Goal: Task Accomplishment & Management: Manage account settings

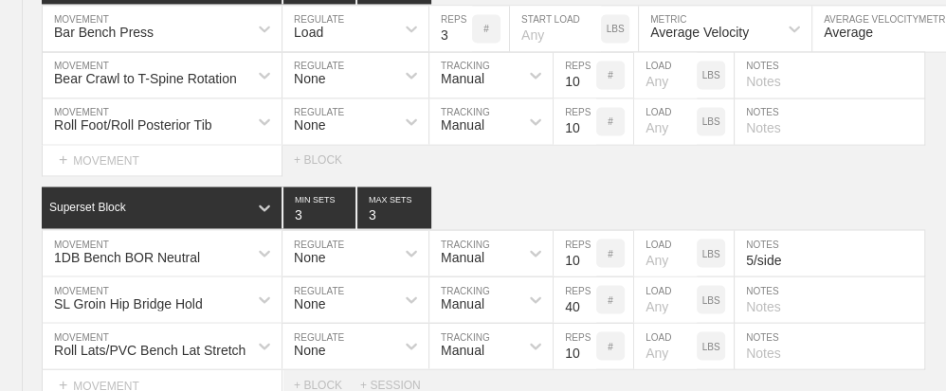
scroll to position [23390, 0]
click at [561, 145] on div "Select... MOVEMENT + MOVEMENT + BLOCK" at bounding box center [473, 160] width 946 height 30
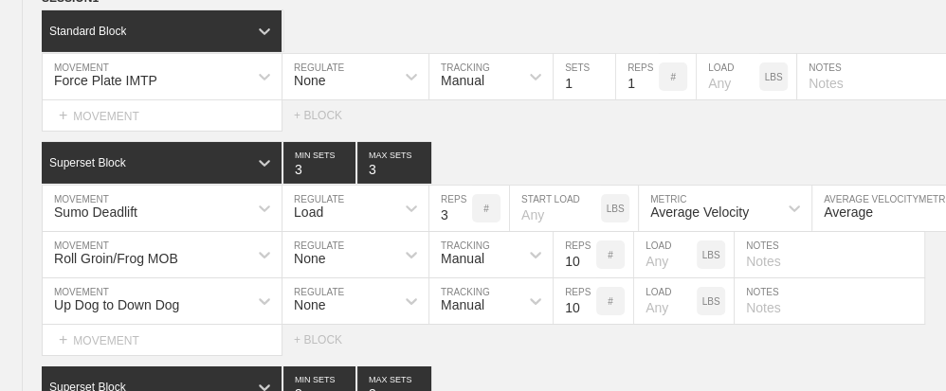
scroll to position [0, 0]
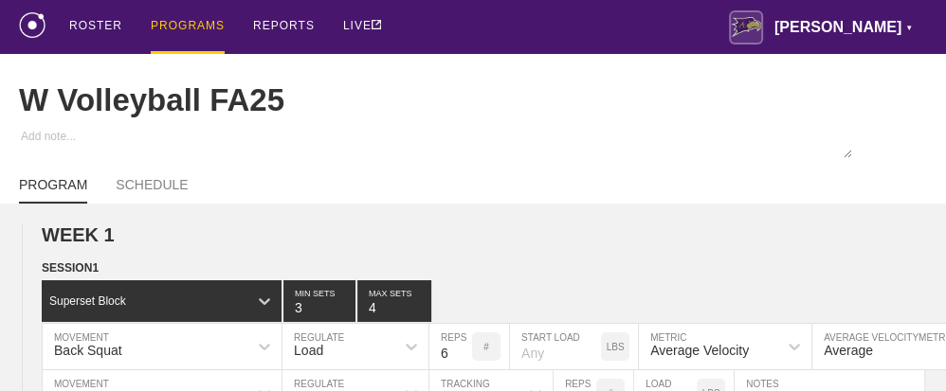
click at [203, 32] on div "PROGRAMS" at bounding box center [188, 27] width 74 height 54
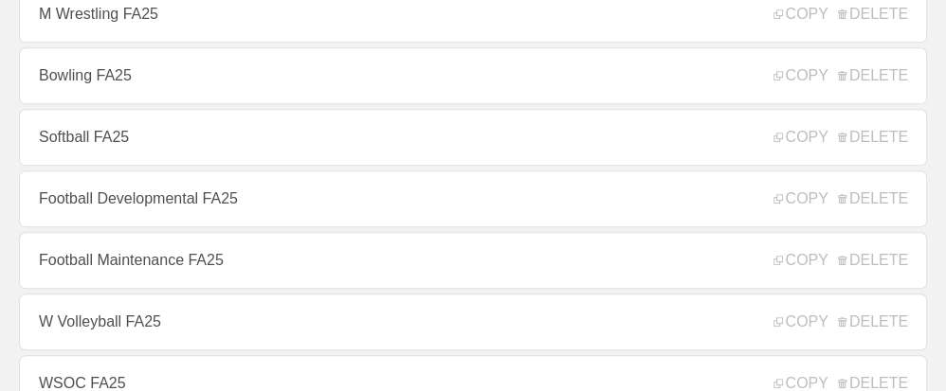
scroll to position [582, 0]
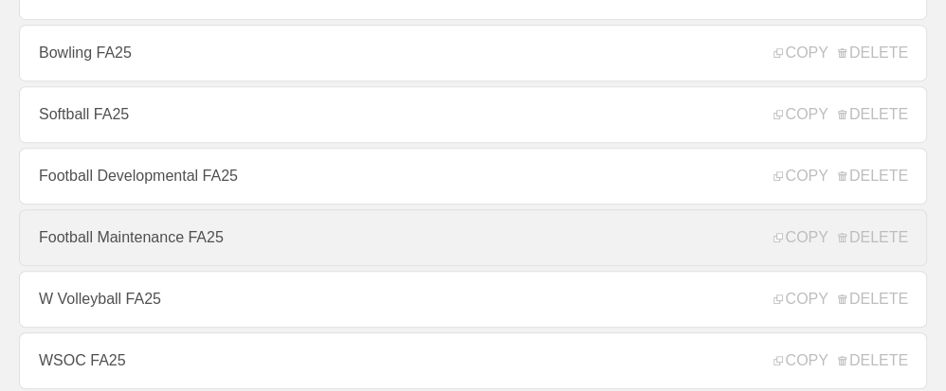
click at [232, 243] on link "Football Maintenance FA25" at bounding box center [473, 237] width 908 height 57
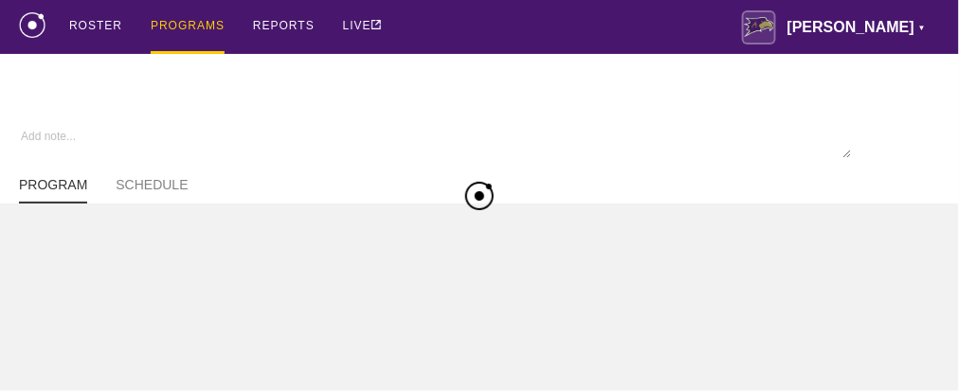
type textarea "x"
type input "Football Maintenance FA25"
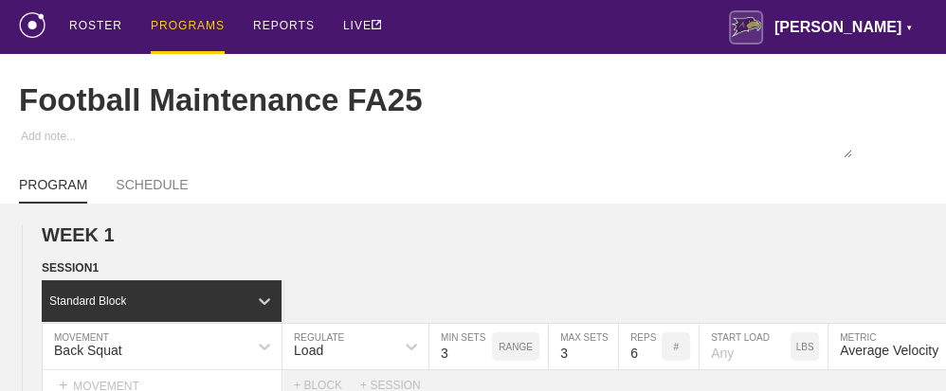
click at [476, 15] on div "ROSTER PROGRAMS REPORTS LIVE [PERSON_NAME] ▼ [PERSON_NAME][EMAIL_ADDRESS][PERSO…" at bounding box center [473, 27] width 908 height 54
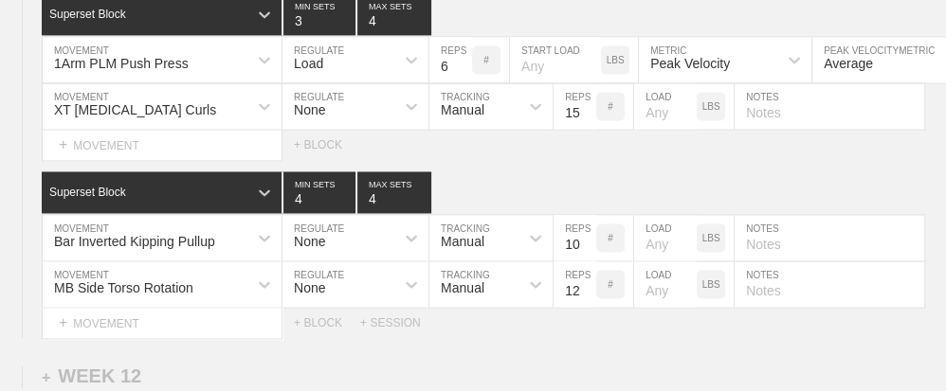
scroll to position [14711, 0]
